Goal: Information Seeking & Learning: Learn about a topic

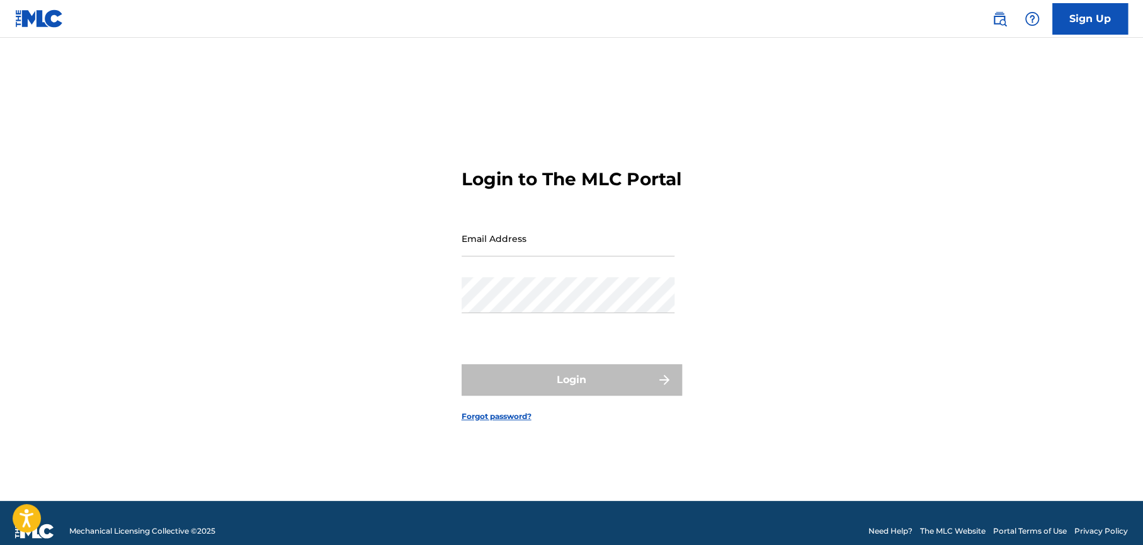
click at [541, 249] on input "Email Address" at bounding box center [567, 238] width 213 height 36
click at [497, 256] on input "Email Address" at bounding box center [567, 238] width 213 height 36
type input "[PERSON_NAME][EMAIL_ADDRESS][PERSON_NAME][DOMAIN_NAME]"
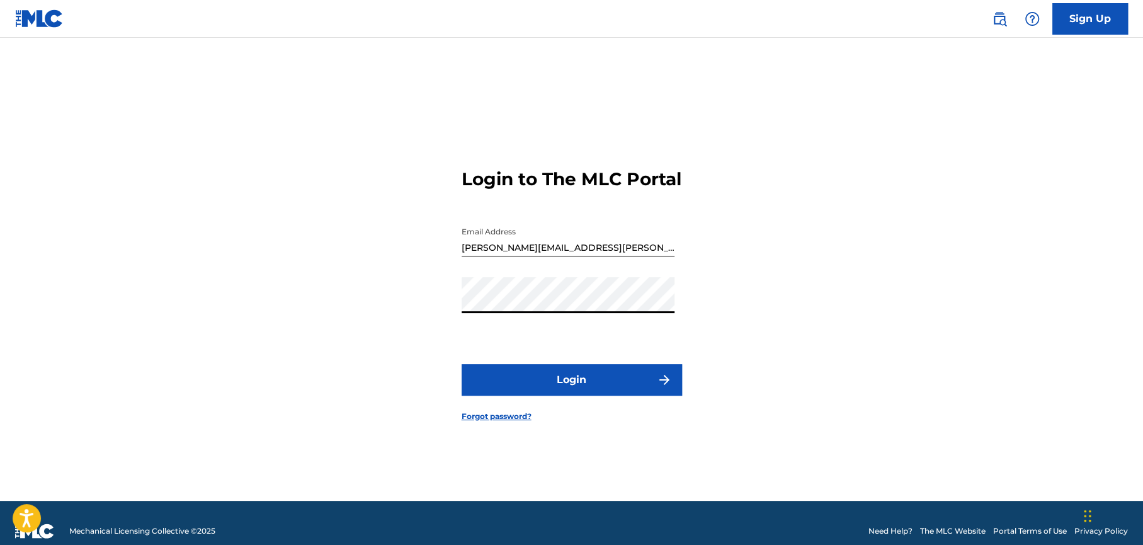
click at [523, 386] on button "Login" at bounding box center [571, 379] width 220 height 31
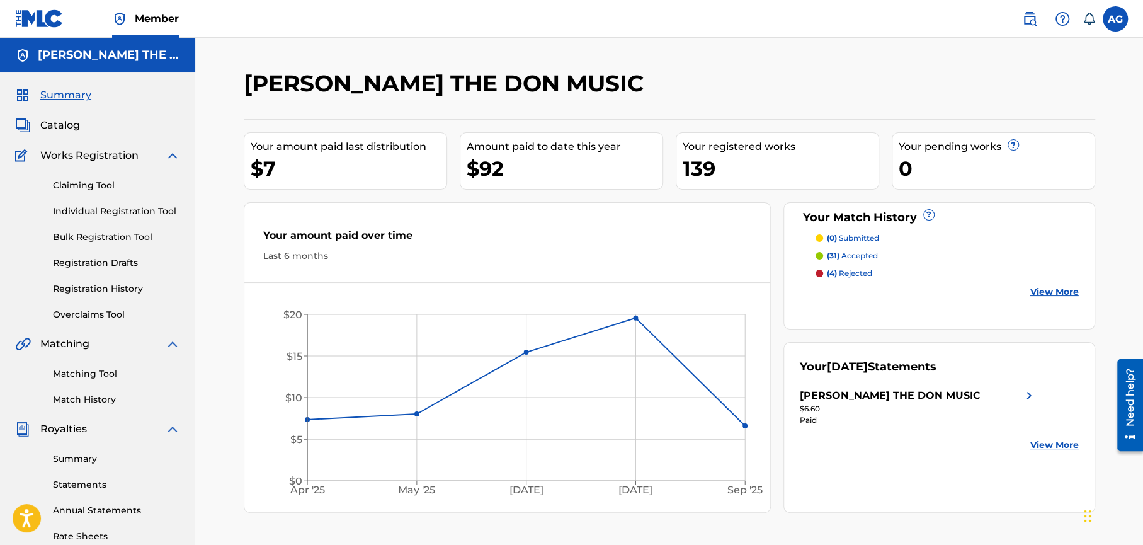
click at [1063, 290] on link "View More" at bounding box center [1054, 291] width 48 height 13
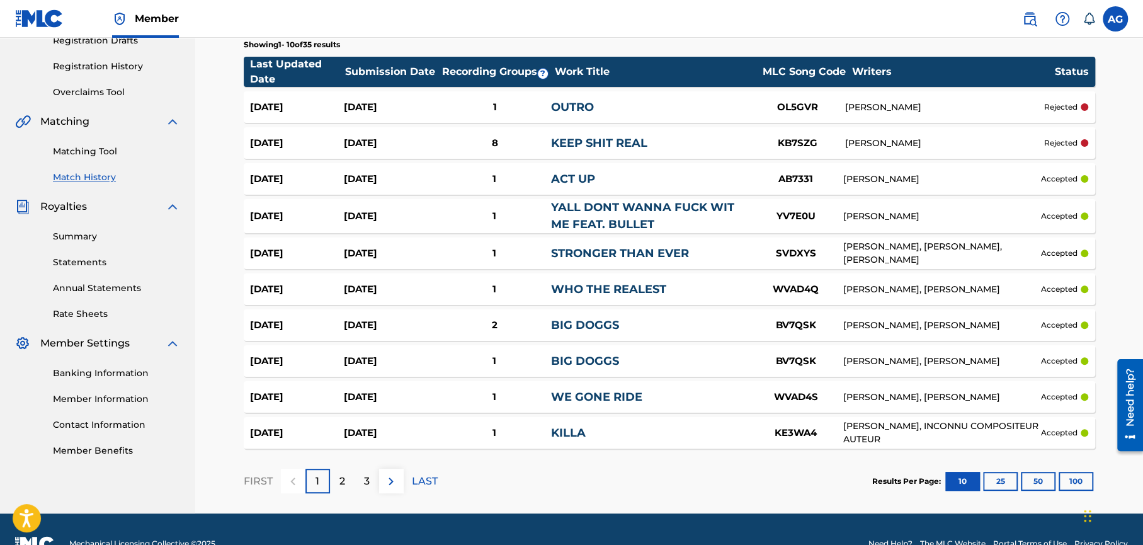
scroll to position [250, 0]
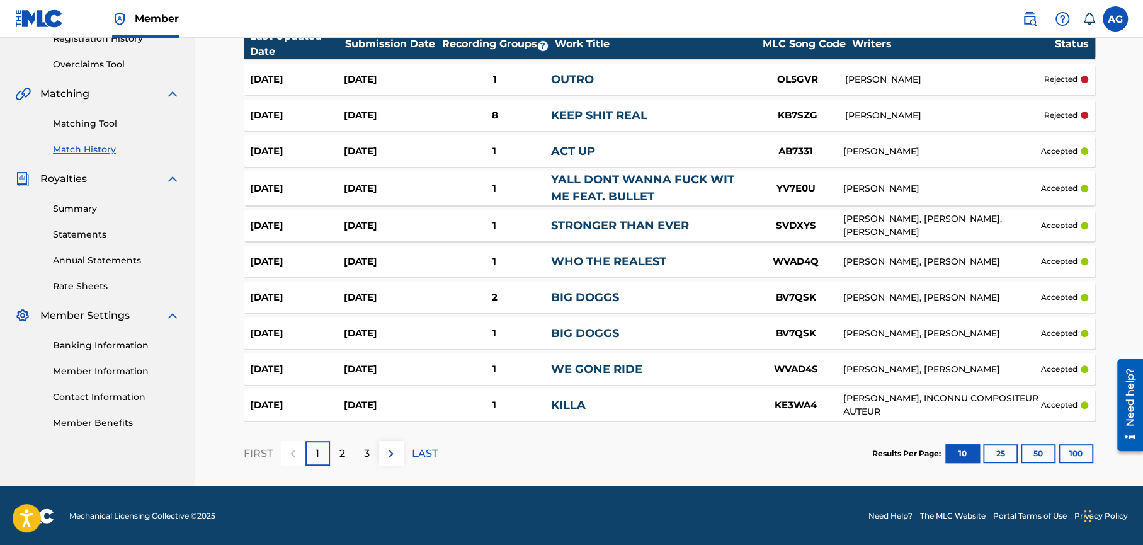
click at [1077, 456] on button "100" at bounding box center [1075, 453] width 35 height 19
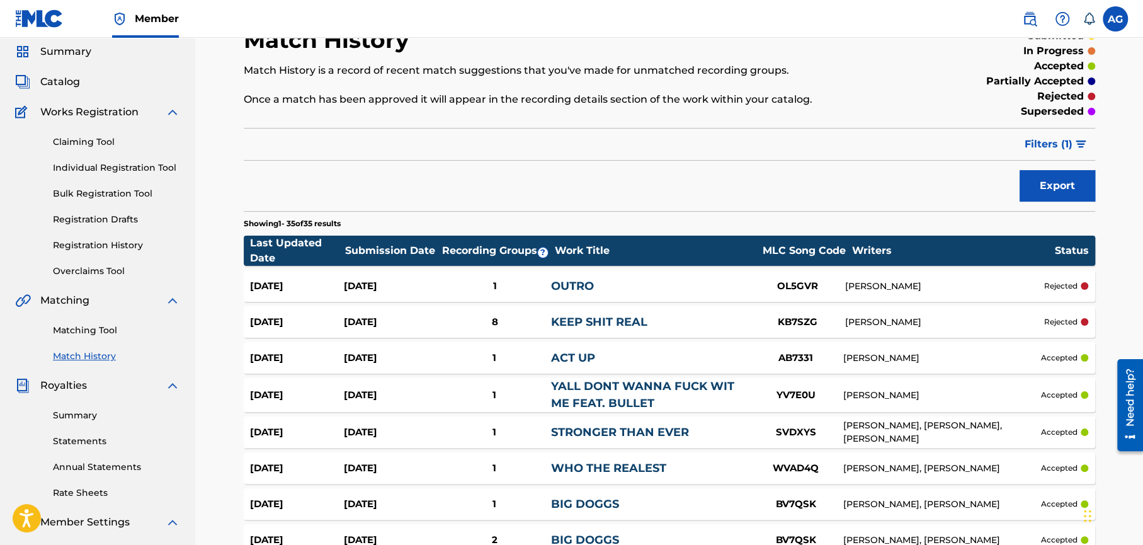
scroll to position [0, 0]
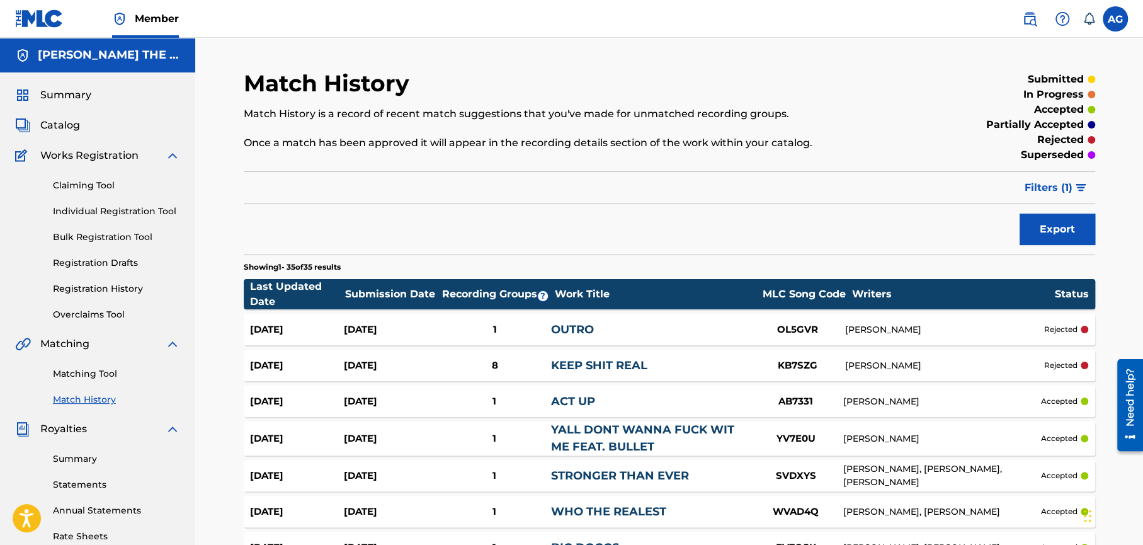
click at [71, 123] on span "Catalog" at bounding box center [60, 125] width 40 height 15
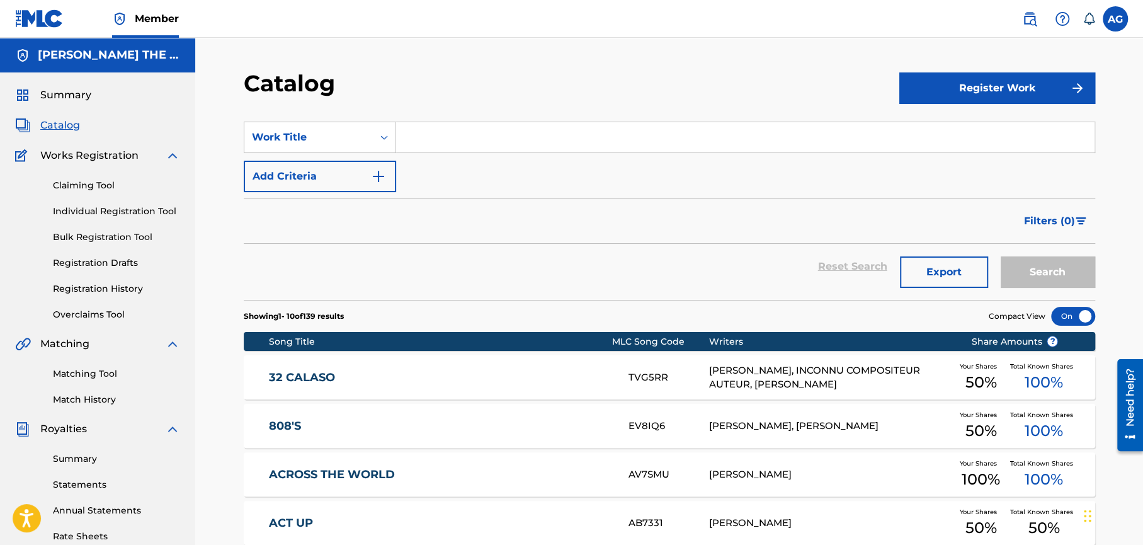
click at [438, 138] on input "Search Form" at bounding box center [745, 137] width 698 height 30
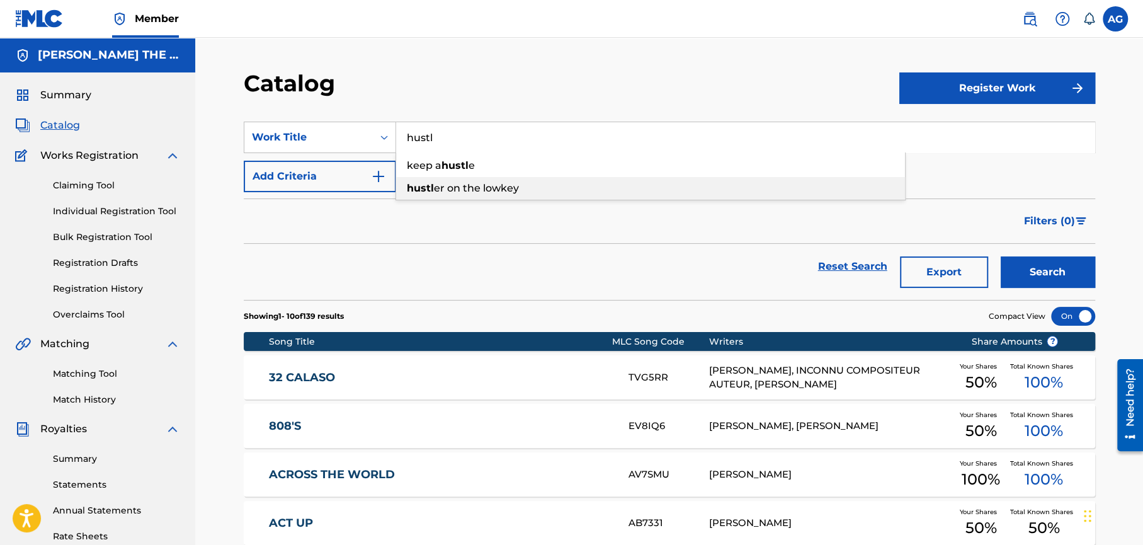
click at [470, 186] on span "er on the lowkey" at bounding box center [476, 188] width 85 height 12
type input "hustler on the lowkey"
click at [1029, 269] on button "Search" at bounding box center [1047, 271] width 94 height 31
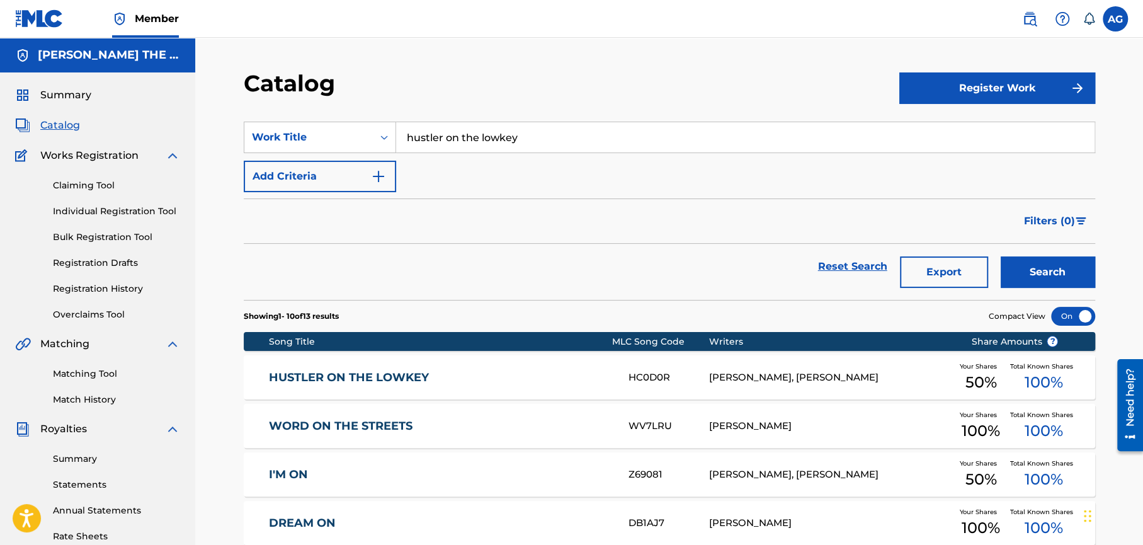
click at [354, 378] on link "HUSTLER ON THE LOWKEY" at bounding box center [440, 377] width 342 height 14
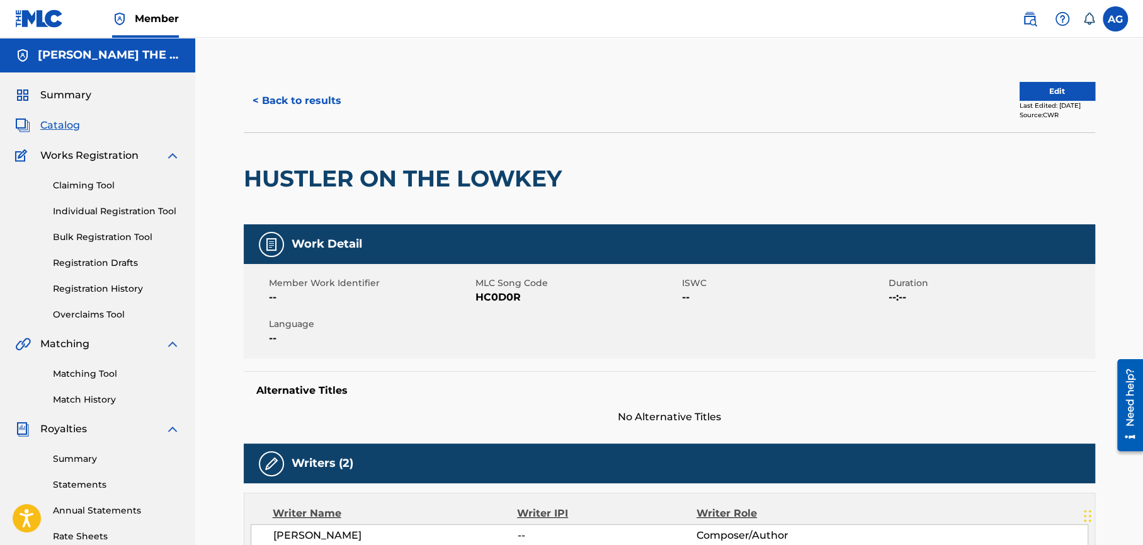
click at [179, 295] on div "Claiming Tool Individual Registration Tool Bulk Registration Tool Registration …" at bounding box center [97, 242] width 165 height 158
click at [1019, 91] on button "Edit" at bounding box center [1057, 91] width 76 height 19
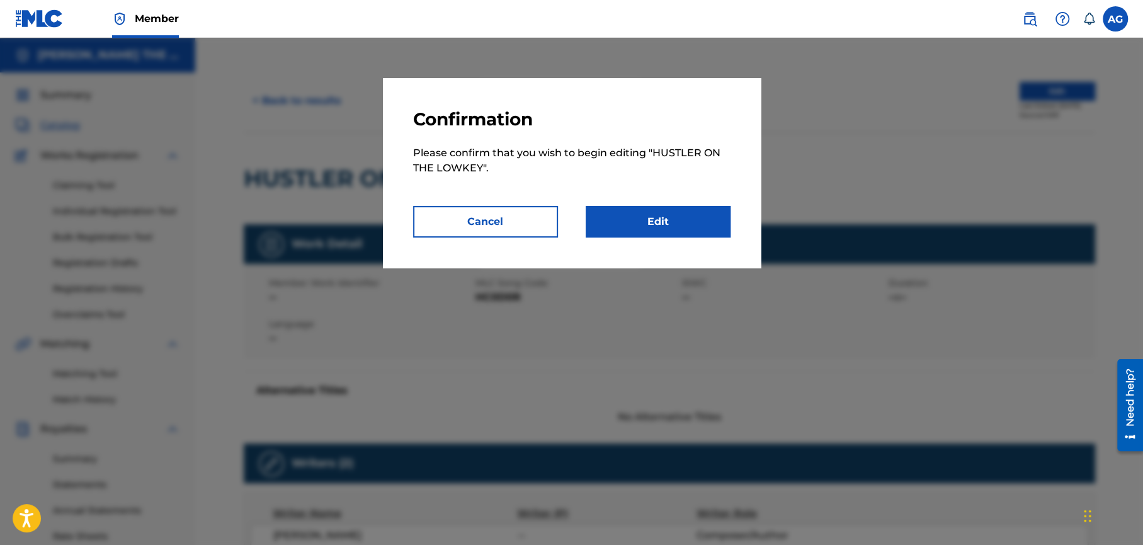
click at [626, 215] on link "Edit" at bounding box center [657, 221] width 145 height 31
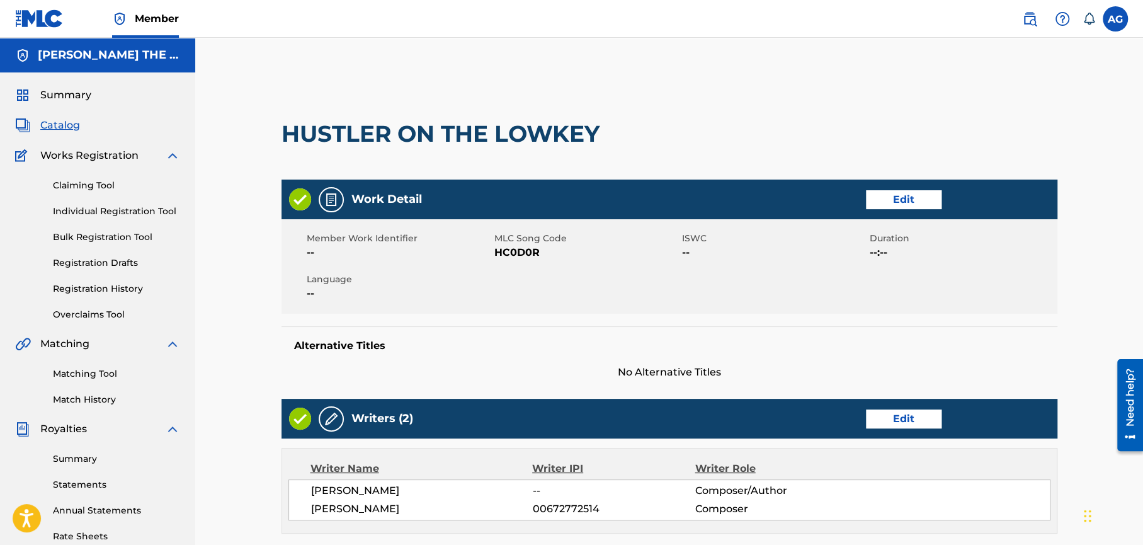
click at [896, 415] on link "Edit" at bounding box center [904, 418] width 76 height 19
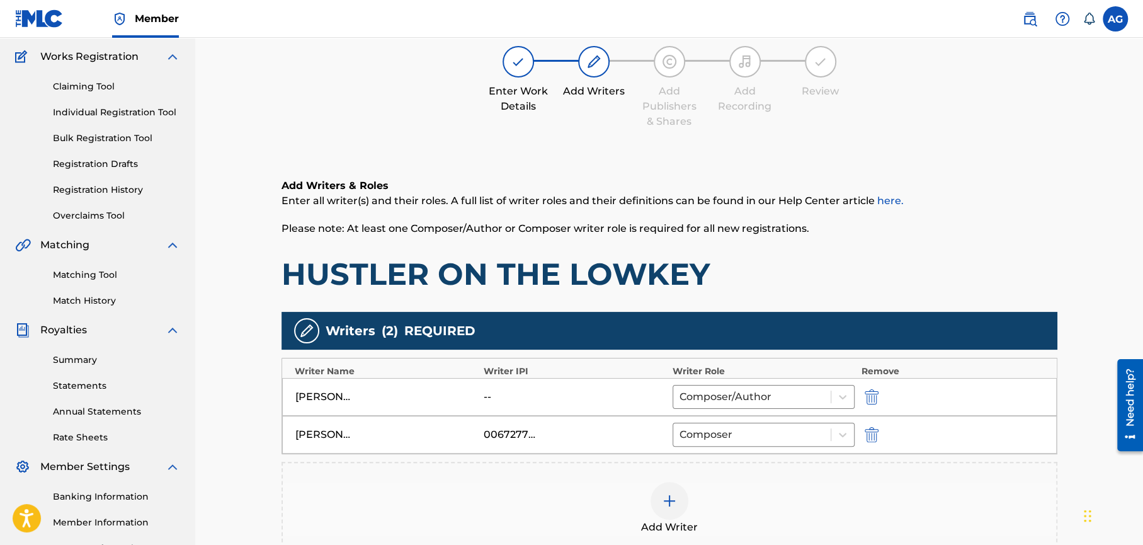
scroll to position [101, 0]
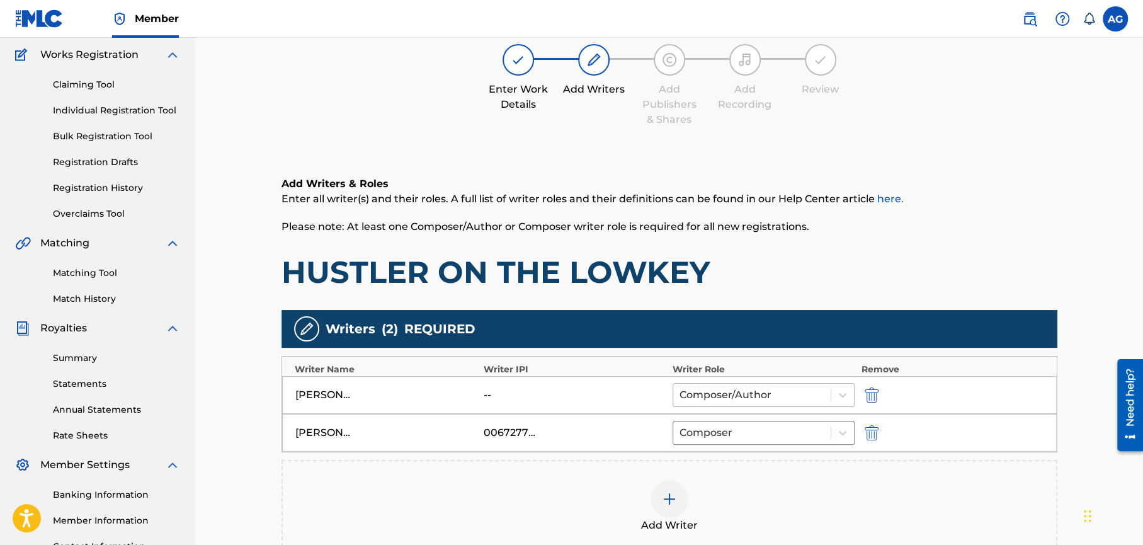
click at [744, 398] on div at bounding box center [751, 395] width 145 height 18
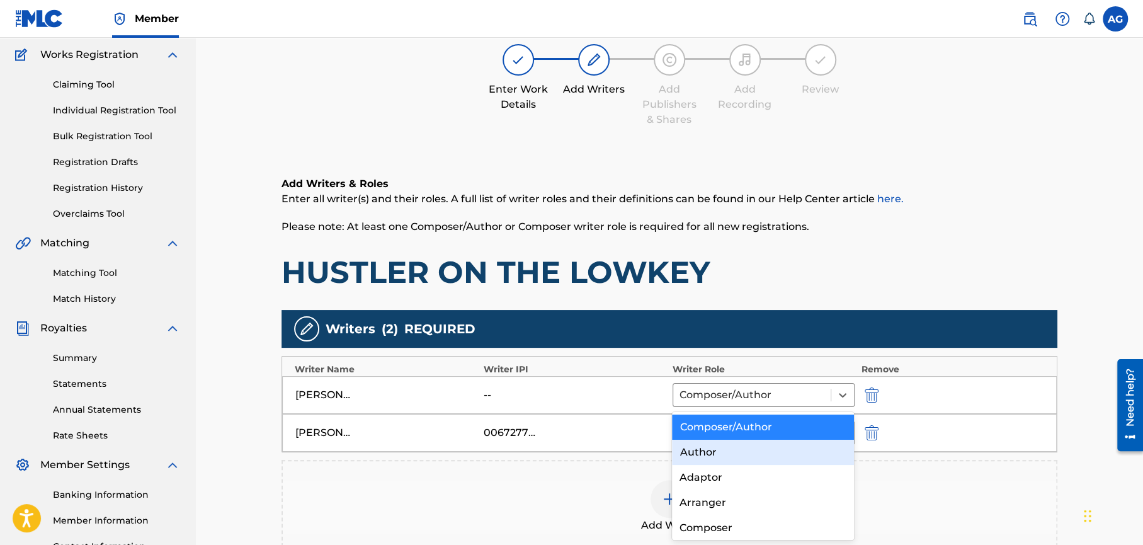
click at [703, 451] on div "Author" at bounding box center [763, 451] width 182 height 25
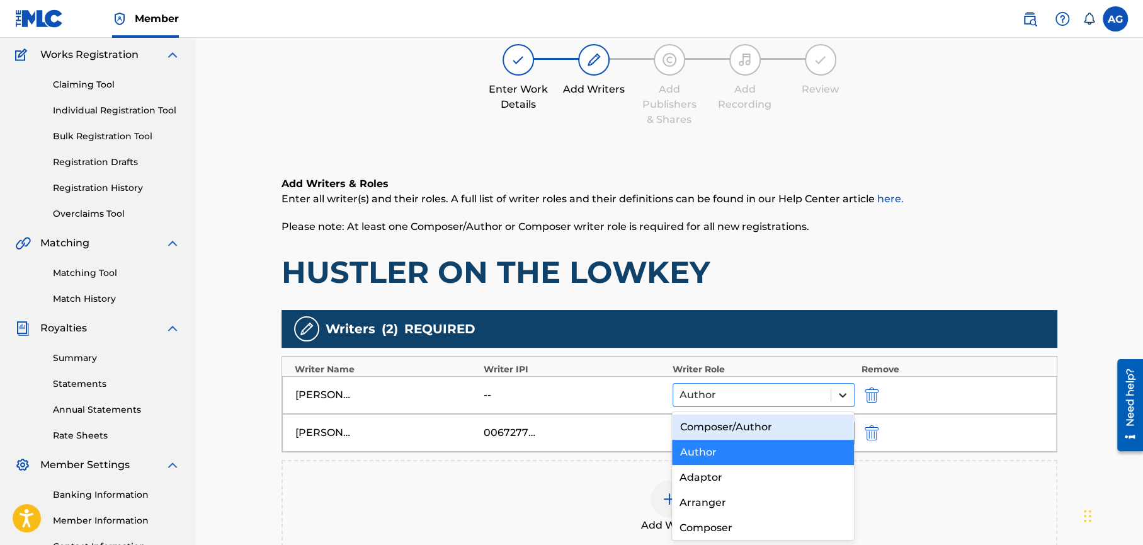
click at [844, 393] on icon at bounding box center [843, 395] width 8 height 4
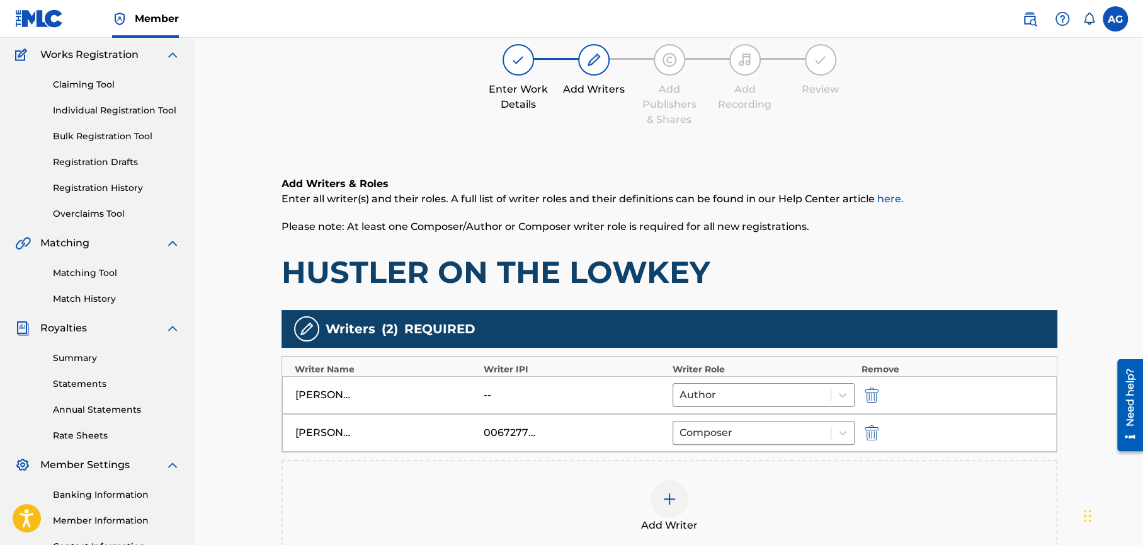
click at [489, 390] on div "--" at bounding box center [511, 394] width 57 height 15
click at [492, 397] on div "--" at bounding box center [511, 394] width 57 height 15
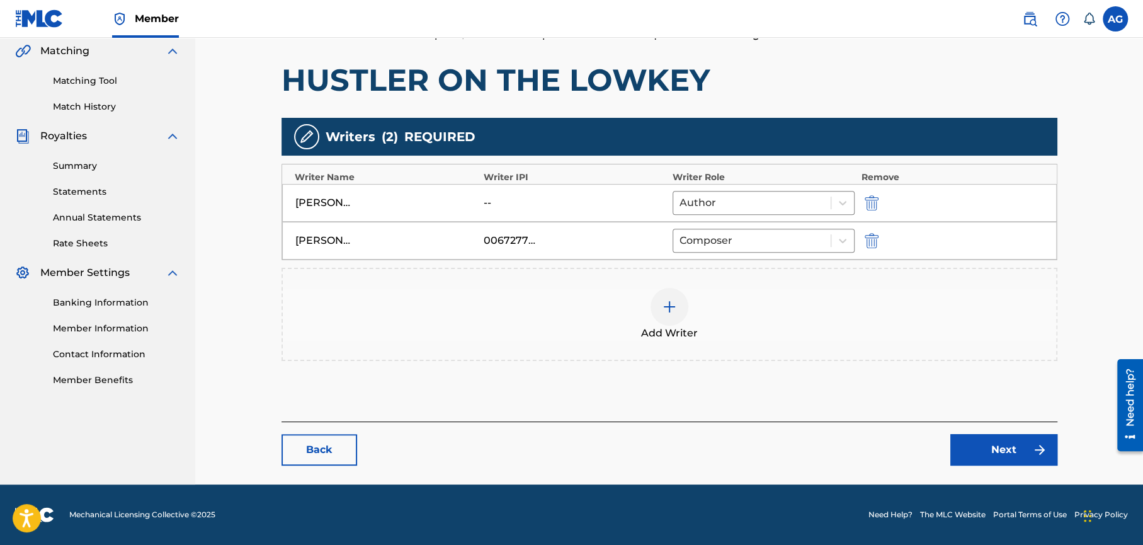
scroll to position [280, 0]
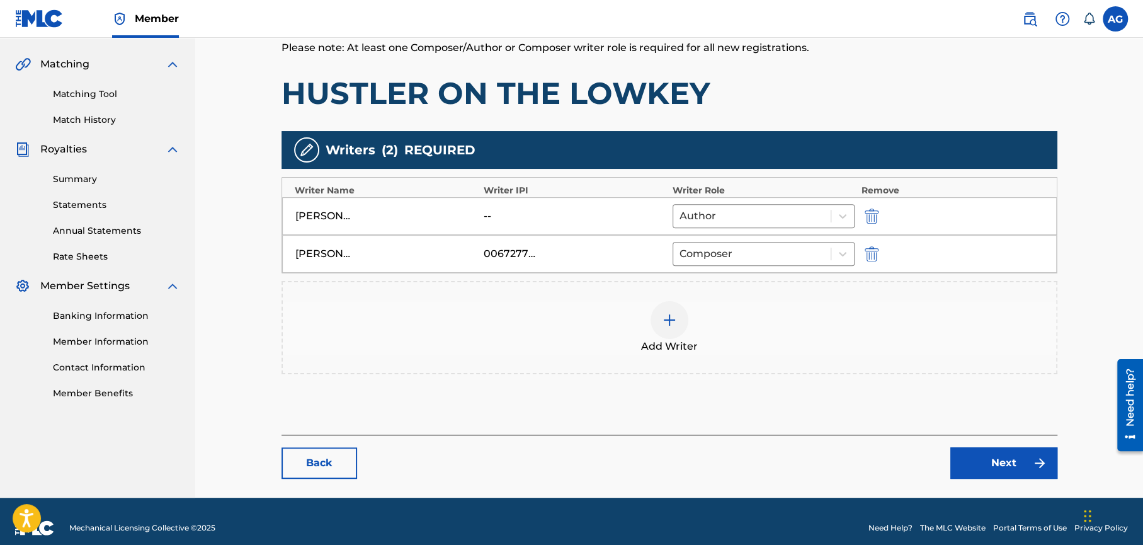
click at [314, 466] on link "Back" at bounding box center [319, 462] width 76 height 31
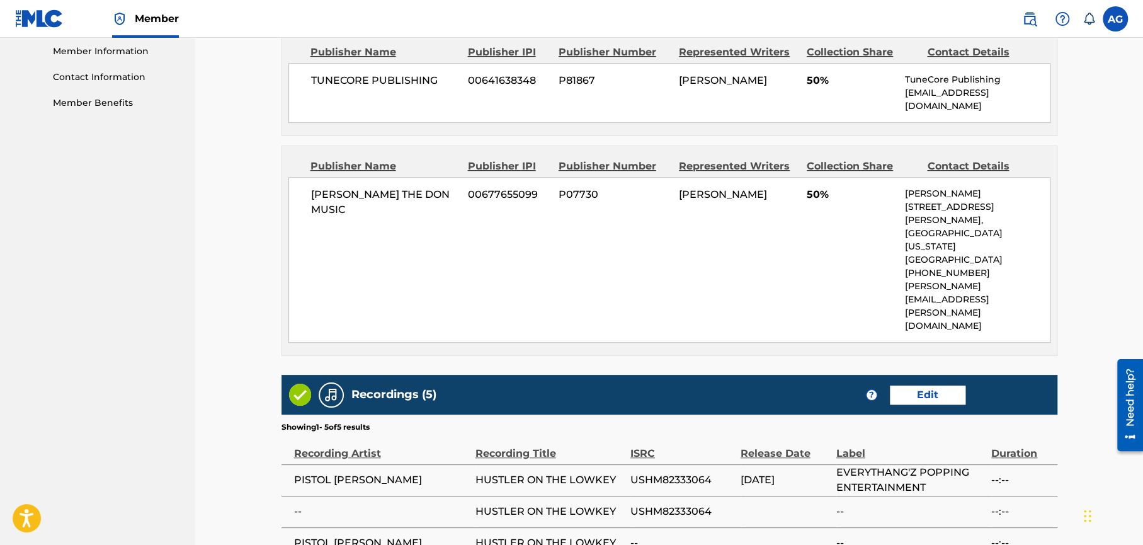
scroll to position [743, 0]
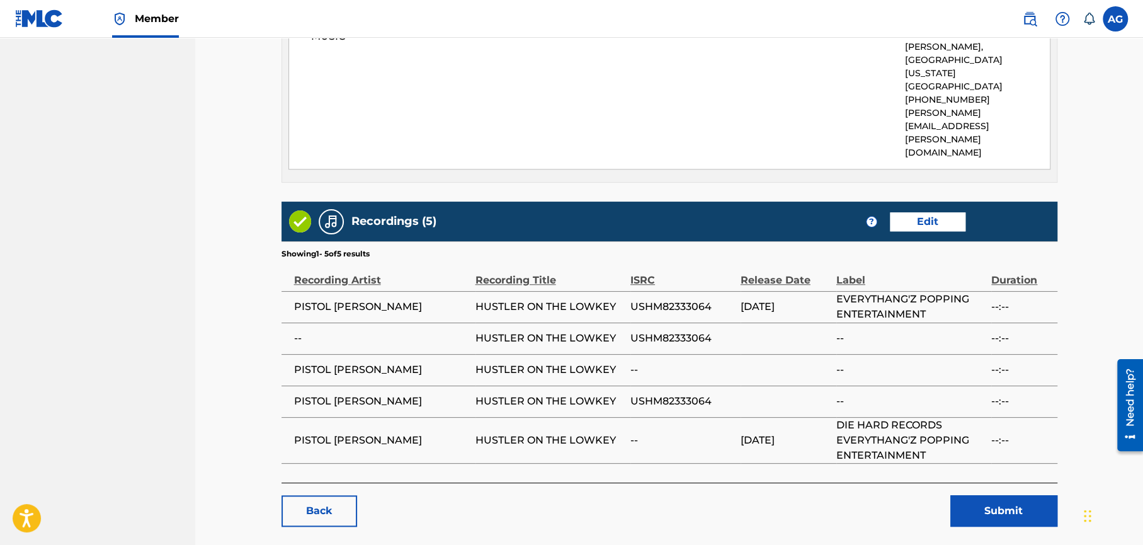
click at [302, 495] on link "Back" at bounding box center [319, 510] width 76 height 31
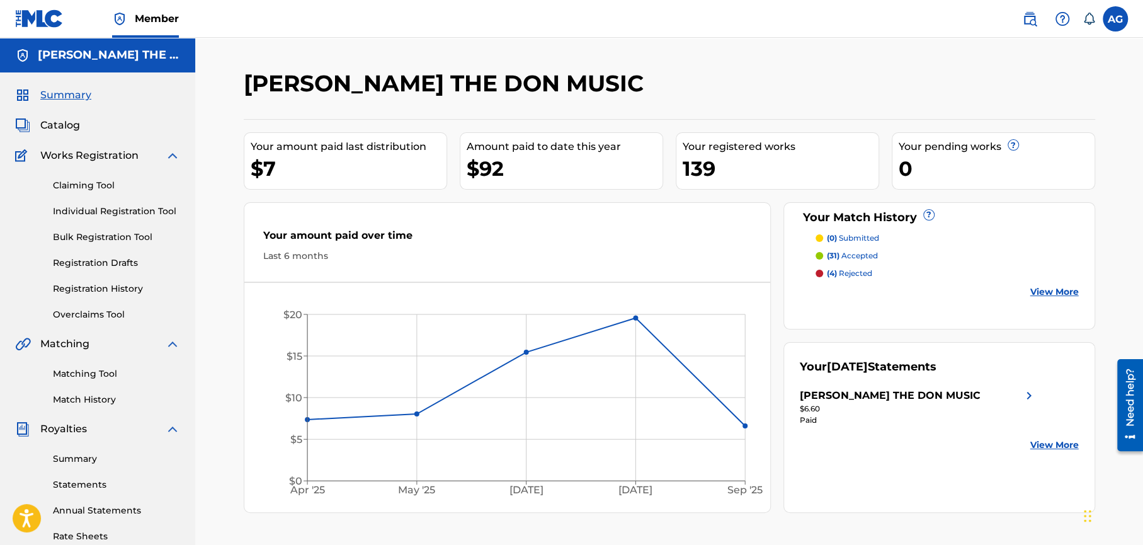
click at [57, 126] on span "Catalog" at bounding box center [60, 125] width 40 height 15
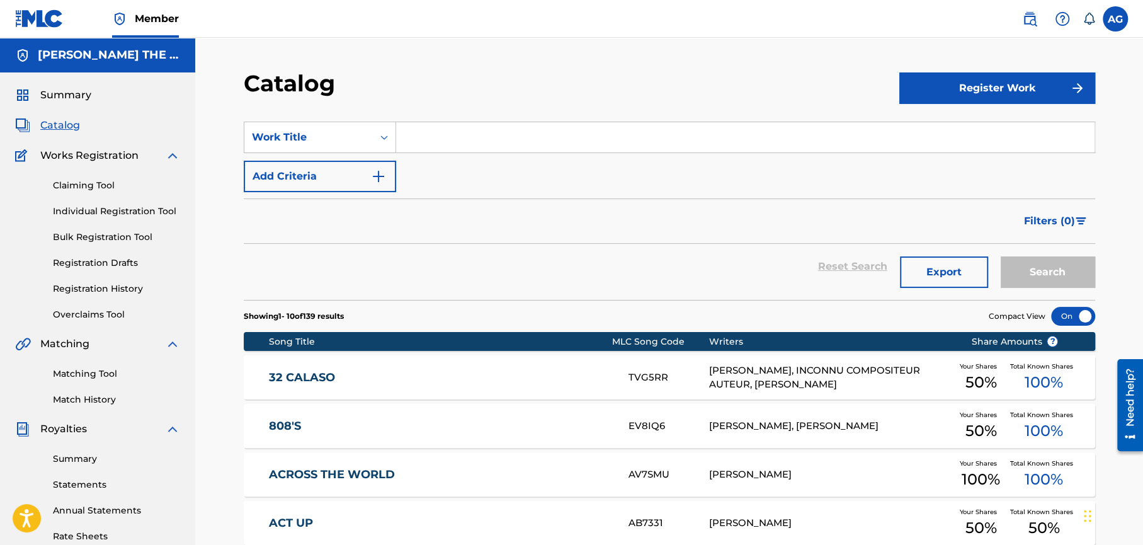
click at [480, 141] on input "Search Form" at bounding box center [745, 137] width 698 height 30
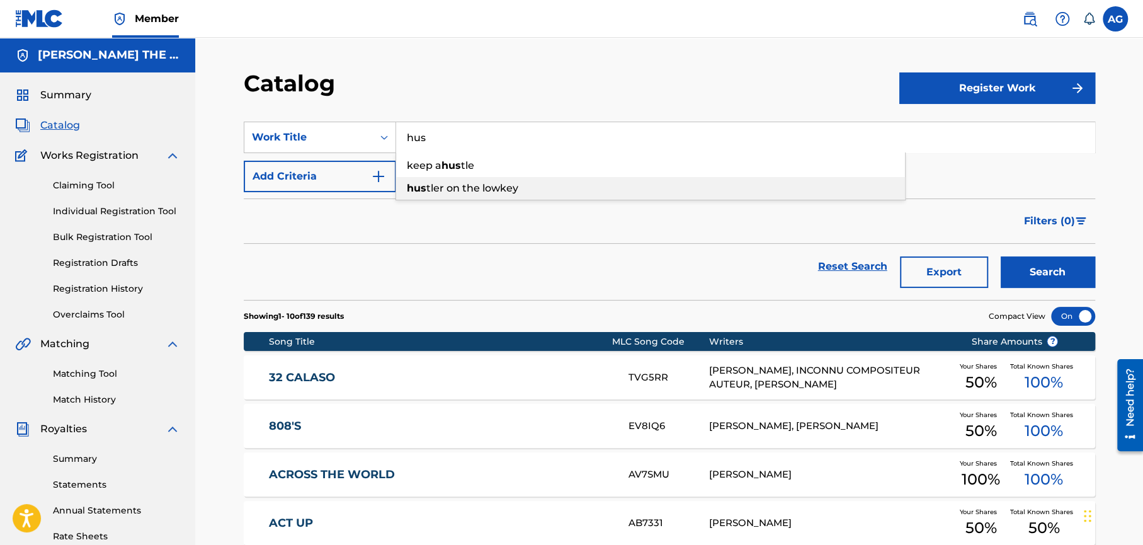
click at [502, 186] on span "tler on the lowkey" at bounding box center [472, 188] width 92 height 12
type input "hustler on the lowkey"
click at [1020, 267] on button "Search" at bounding box center [1047, 271] width 94 height 31
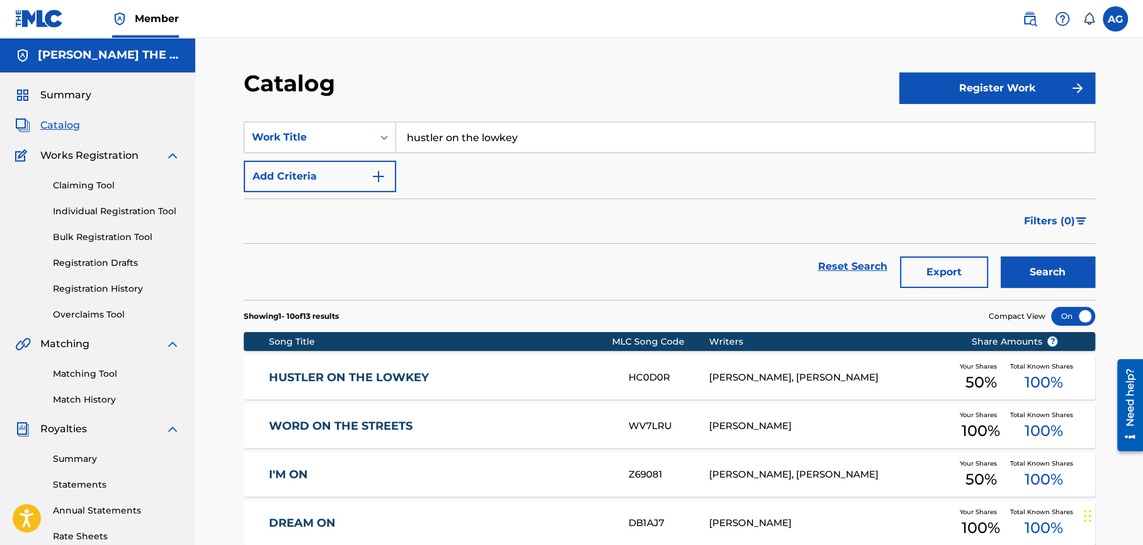
click at [378, 383] on link "HUSTLER ON THE LOWKEY" at bounding box center [440, 377] width 342 height 14
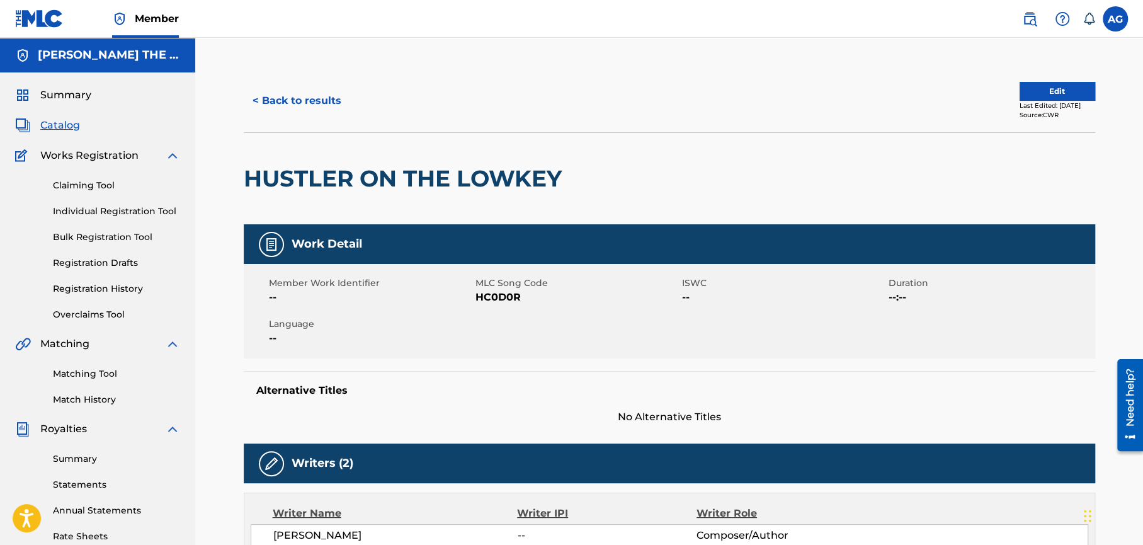
click at [311, 102] on button "< Back to results" at bounding box center [297, 100] width 106 height 31
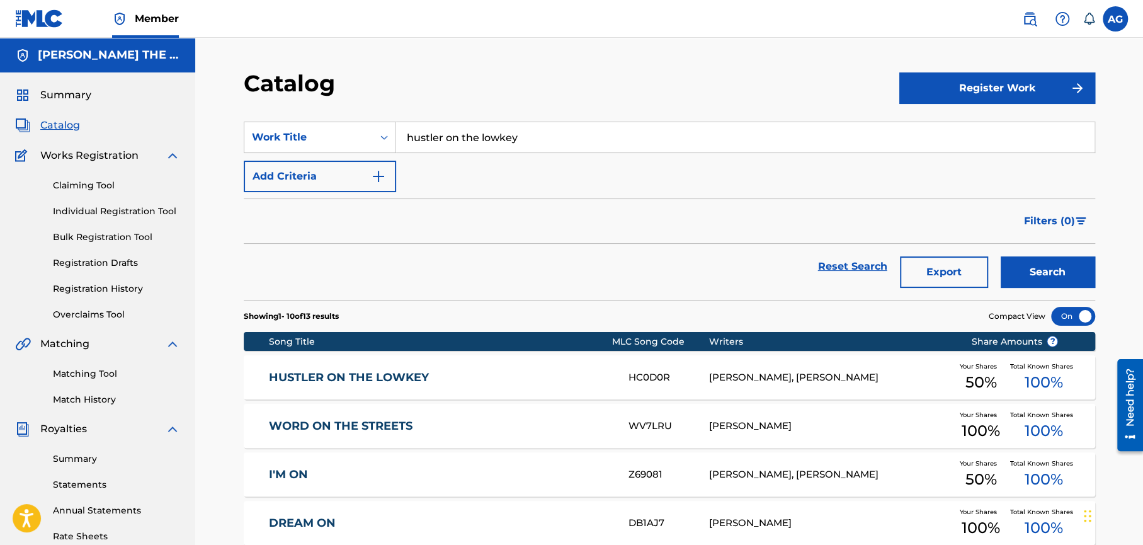
click at [369, 374] on link "HUSTLER ON THE LOWKEY" at bounding box center [440, 377] width 342 height 14
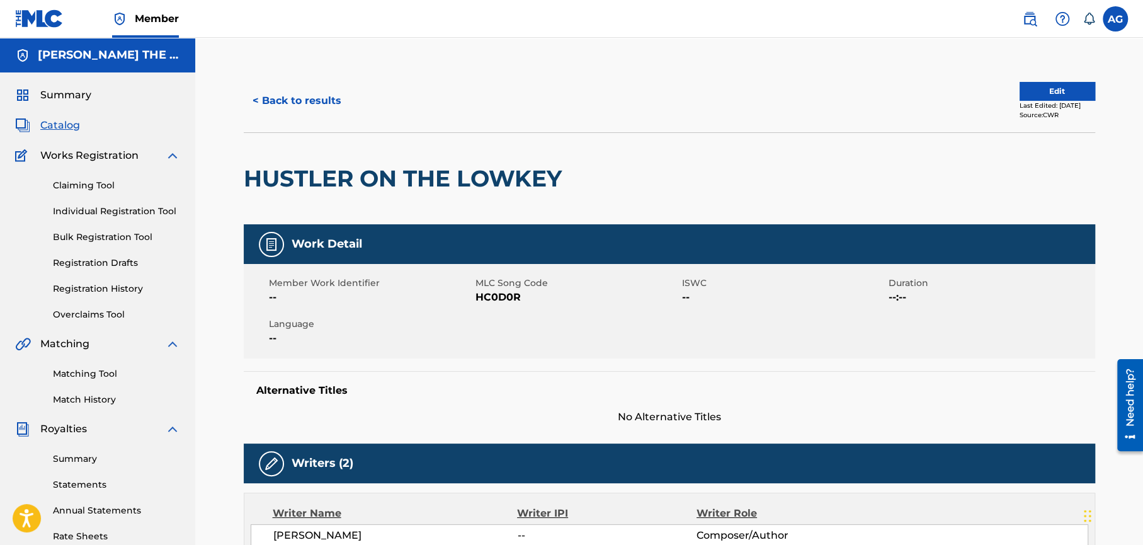
click at [309, 106] on button "< Back to results" at bounding box center [297, 100] width 106 height 31
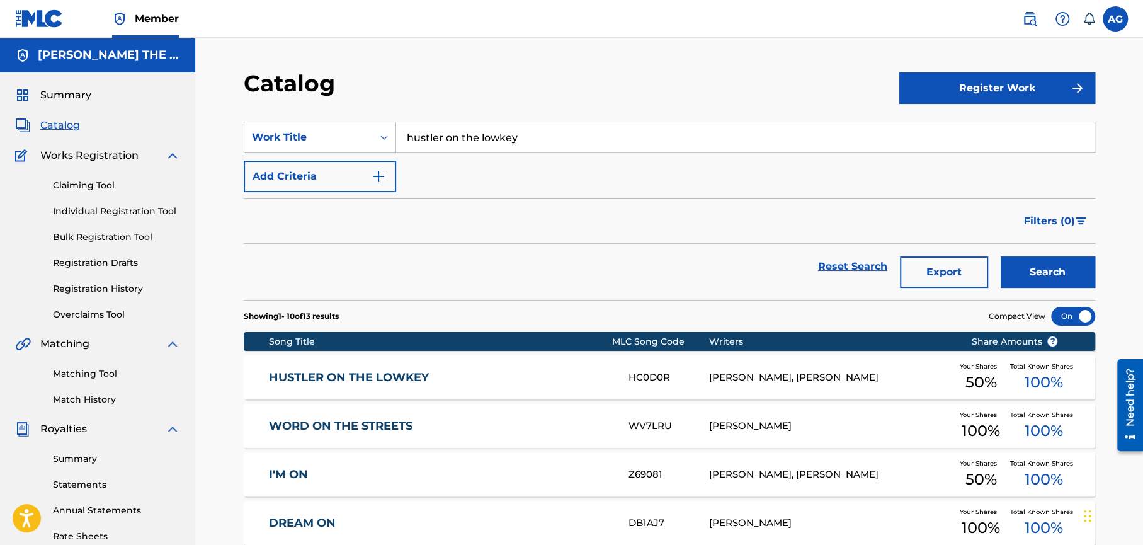
click at [573, 514] on div "DREAM ON DB1AJ7 [PERSON_NAME] Your Shares 100 % Total Known Shares 100 %" at bounding box center [669, 522] width 851 height 44
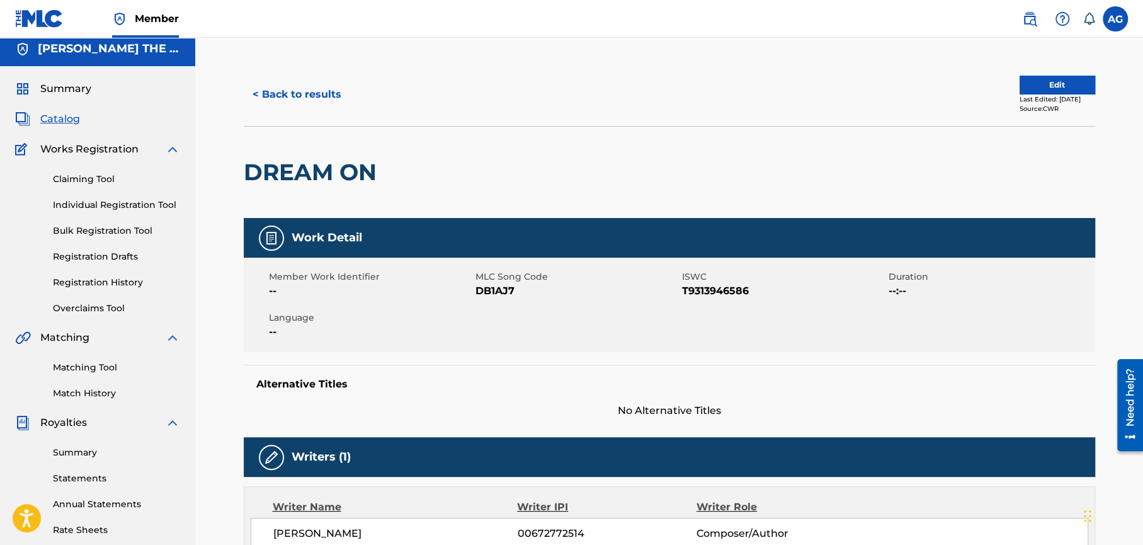
scroll to position [3, 0]
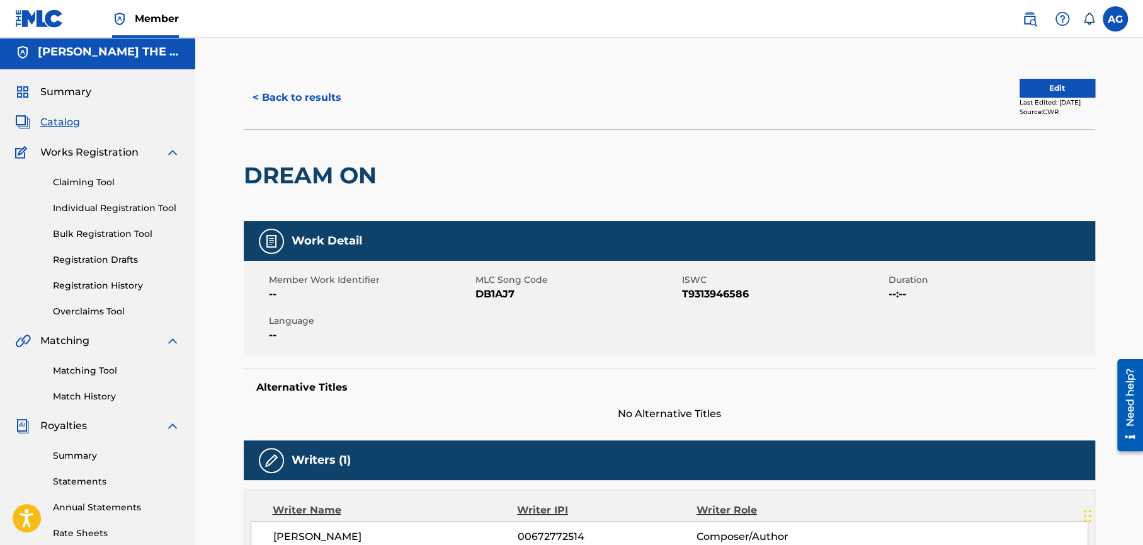
click at [287, 99] on button "< Back to results" at bounding box center [297, 97] width 106 height 31
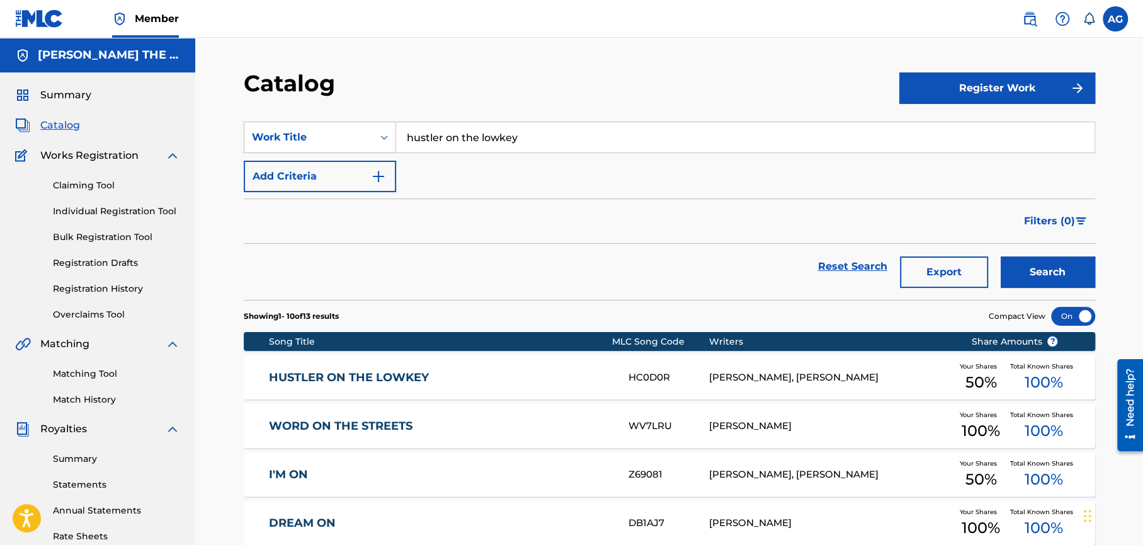
click at [68, 93] on span "Summary" at bounding box center [65, 95] width 51 height 15
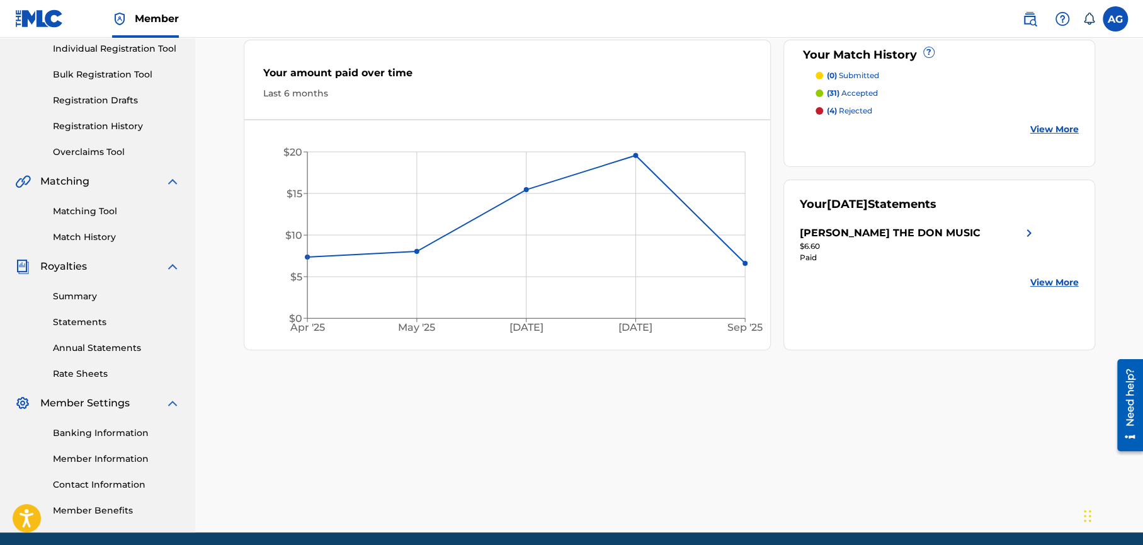
scroll to position [160, 0]
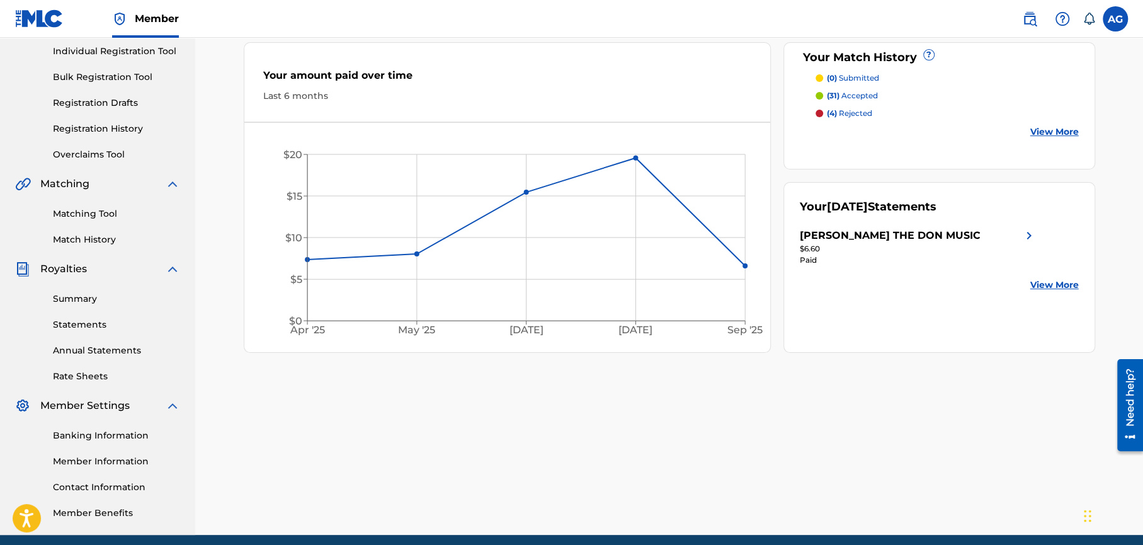
click at [840, 93] on p "(31) accepted" at bounding box center [852, 95] width 51 height 11
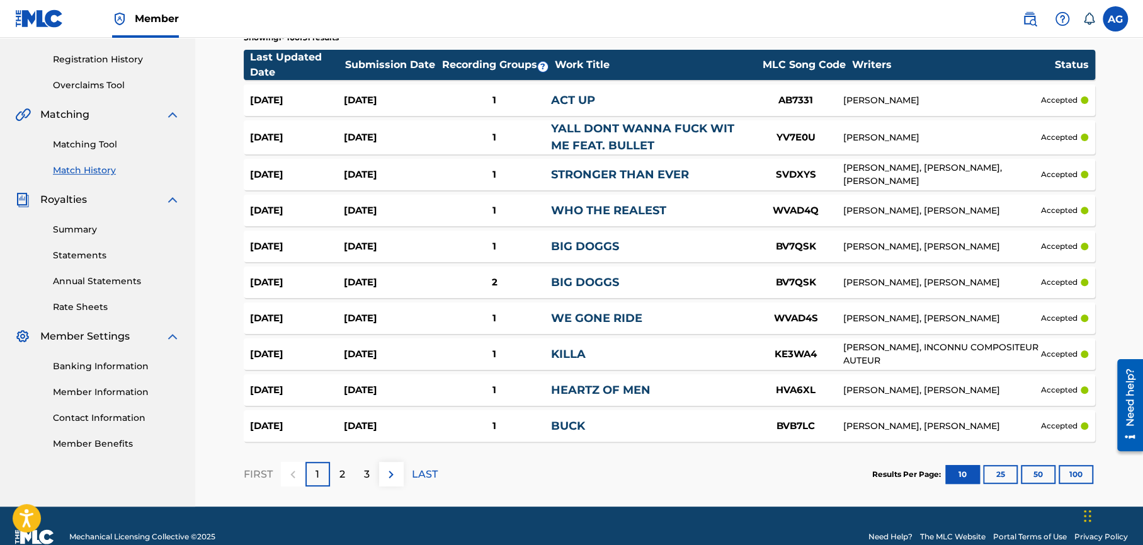
scroll to position [250, 0]
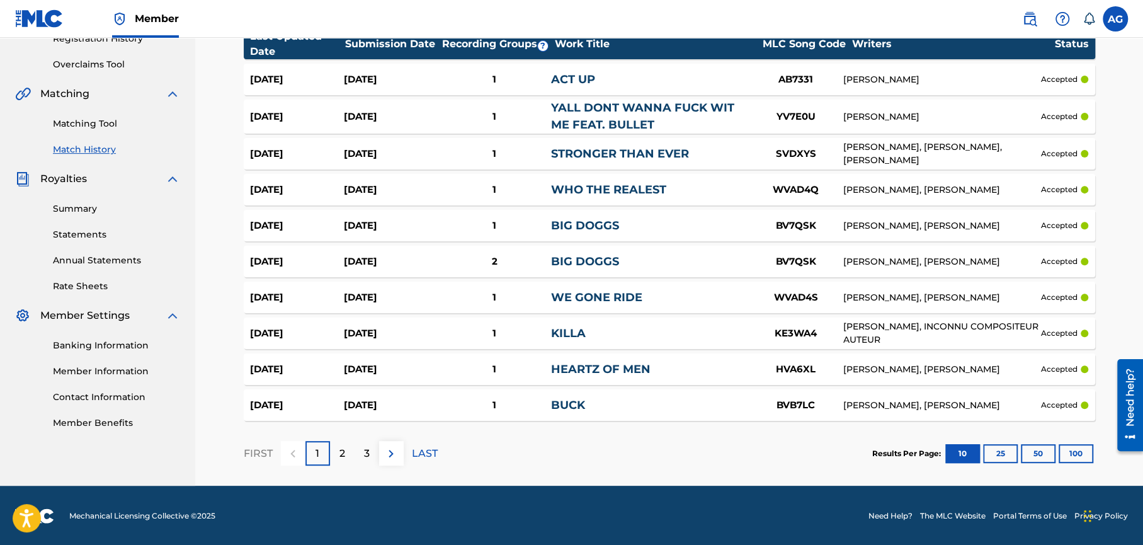
click at [1079, 453] on button "100" at bounding box center [1075, 453] width 35 height 19
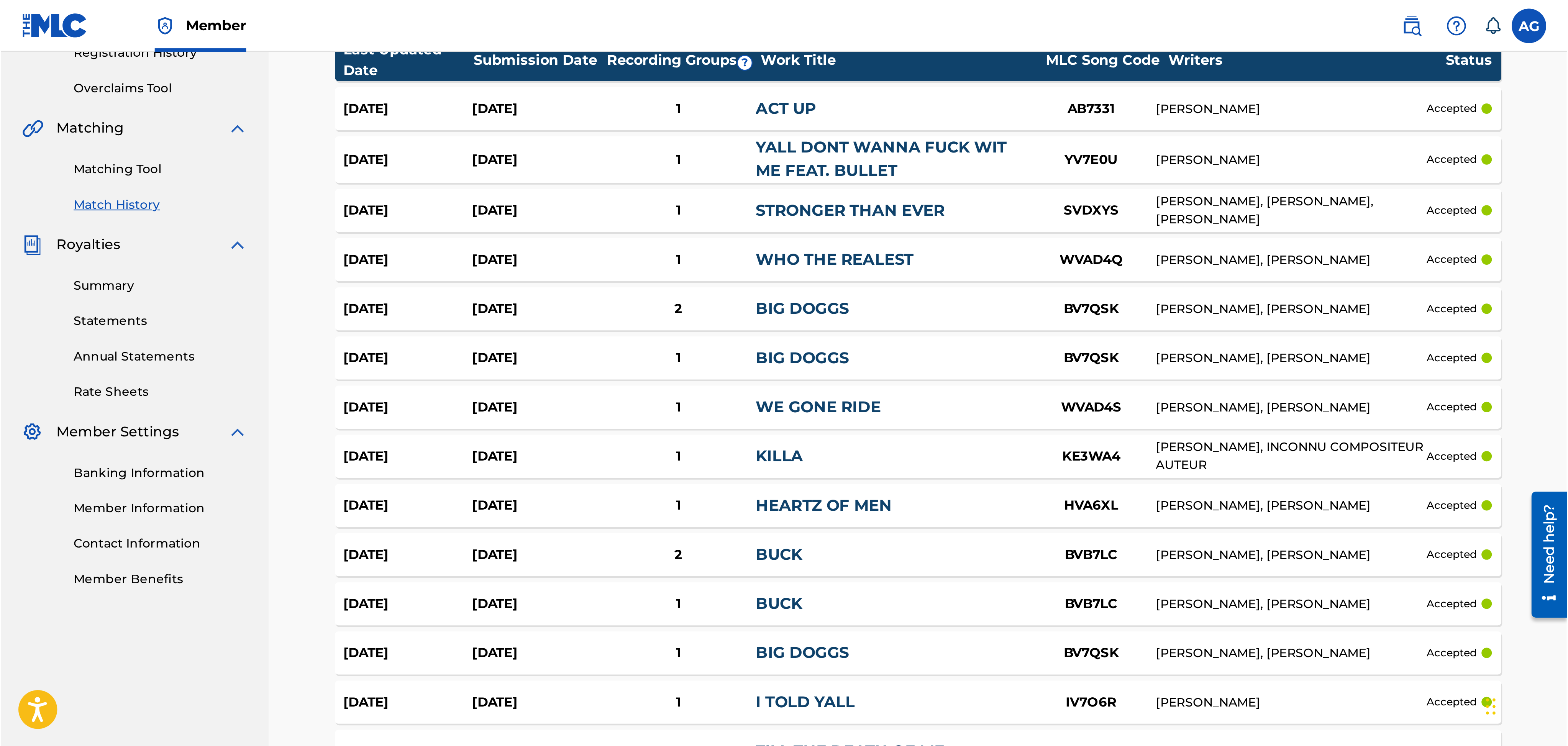
scroll to position [152, 0]
